Goal: Complete application form

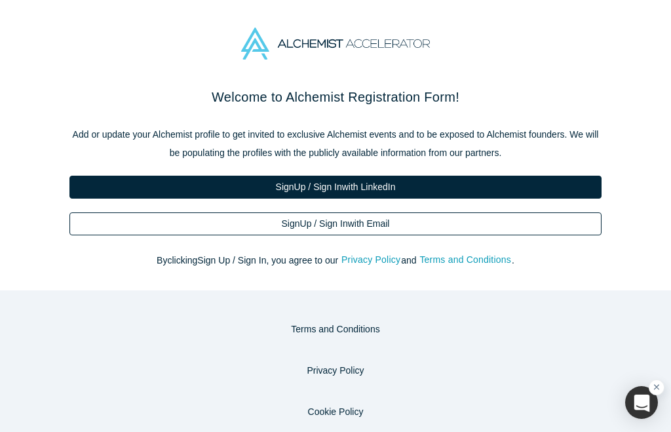
click at [367, 225] on link "Sign Up / Sign In with Email" at bounding box center [335, 223] width 532 height 23
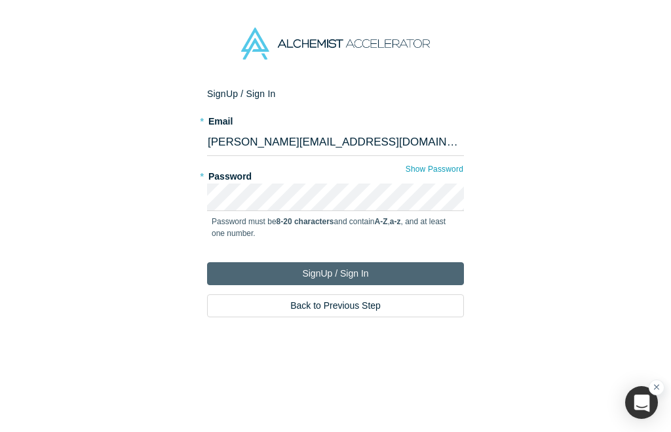
click at [353, 274] on button "Sign Up / Sign In" at bounding box center [335, 273] width 257 height 23
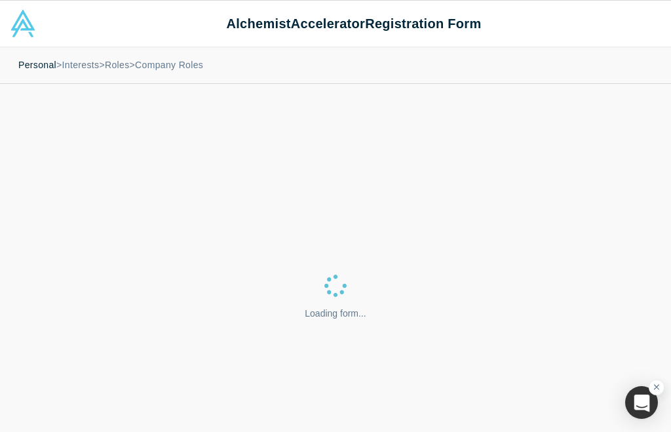
select select "US"
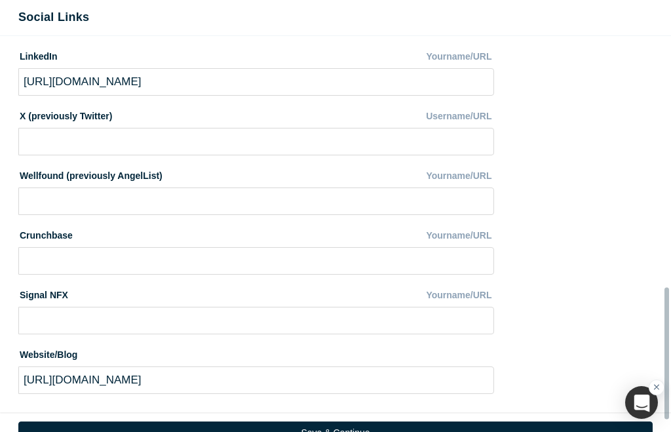
scroll to position [955, 0]
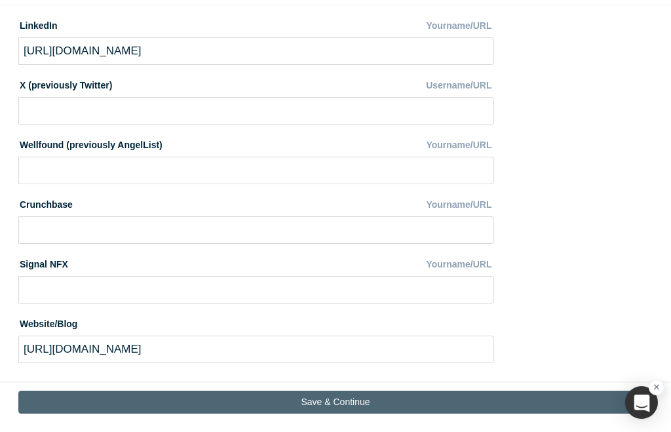
click at [328, 395] on button "Save & Continue" at bounding box center [335, 401] width 634 height 23
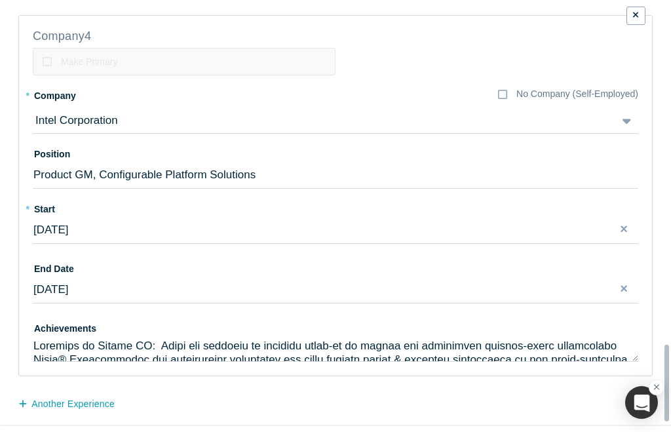
scroll to position [1954, 0]
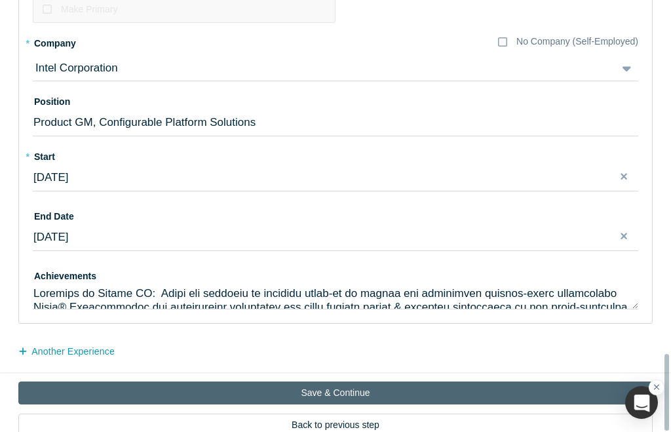
click at [335, 381] on button "Save & Continue" at bounding box center [335, 392] width 634 height 23
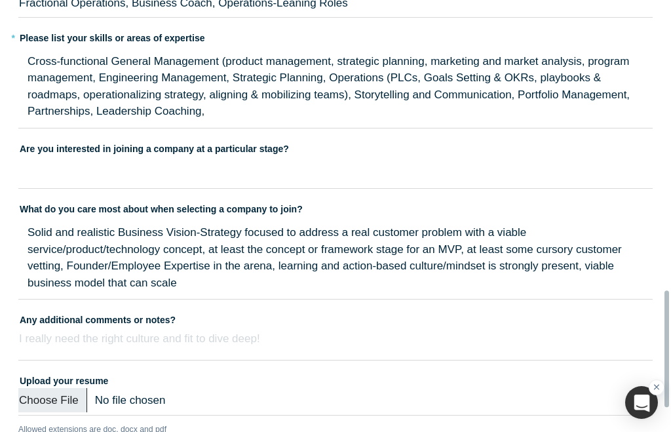
scroll to position [1134, 0]
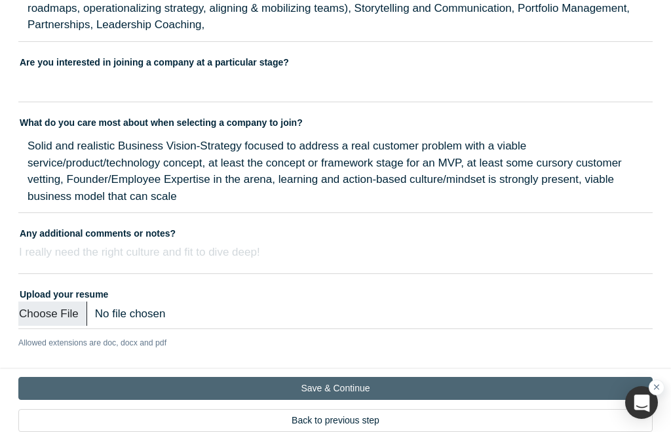
click at [350, 377] on button "Save & Continue" at bounding box center [335, 388] width 634 height 23
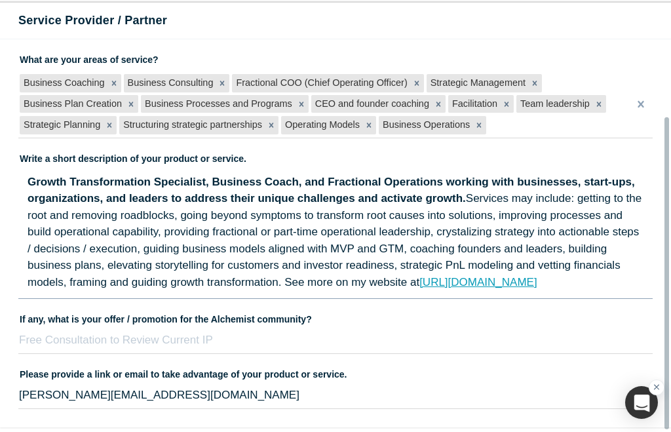
scroll to position [159, 0]
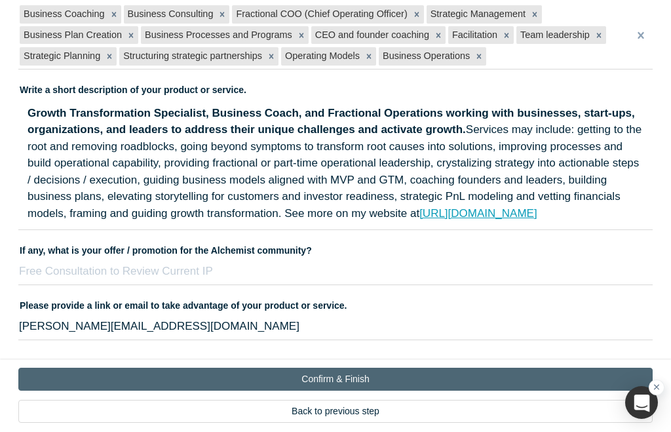
click at [345, 367] on button "Confirm & Finish" at bounding box center [335, 378] width 634 height 23
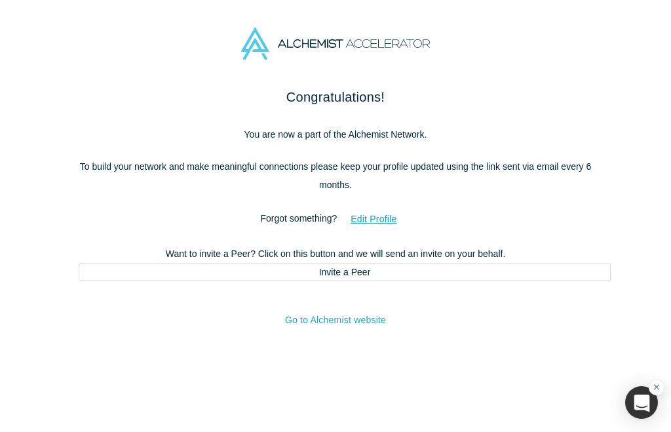
click at [329, 319] on link "Go to Alchemist website" at bounding box center [335, 319] width 101 height 10
click at [372, 218] on button "Edit Profile" at bounding box center [373, 219] width 73 height 23
select select "US"
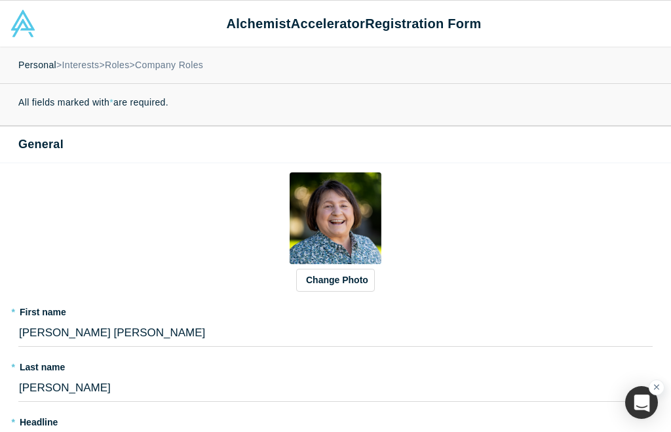
click at [20, 24] on img at bounding box center [23, 24] width 28 height 28
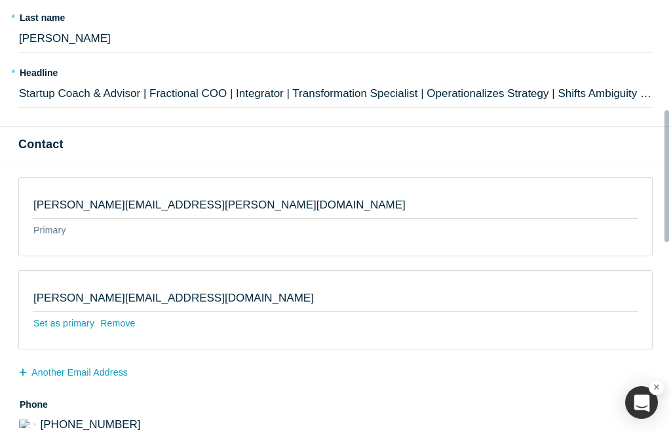
scroll to position [0, 0]
